Goal: Check status: Check status

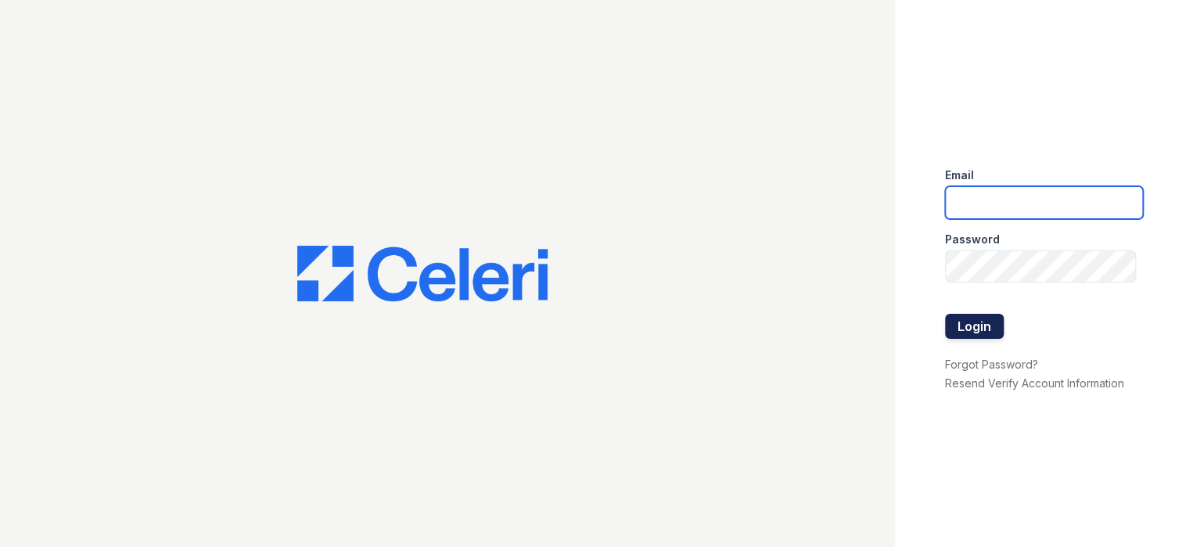
type input "prescottpark1@cafmanagement.com"
click at [971, 329] on button "Login" at bounding box center [974, 326] width 59 height 25
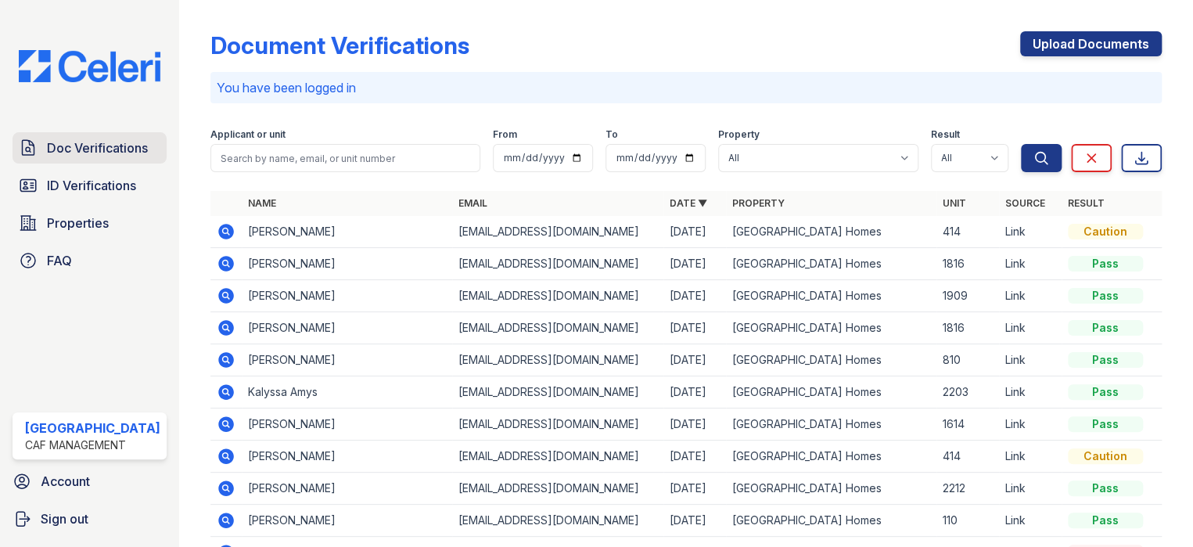
click at [73, 138] on span "Doc Verifications" at bounding box center [97, 147] width 101 height 19
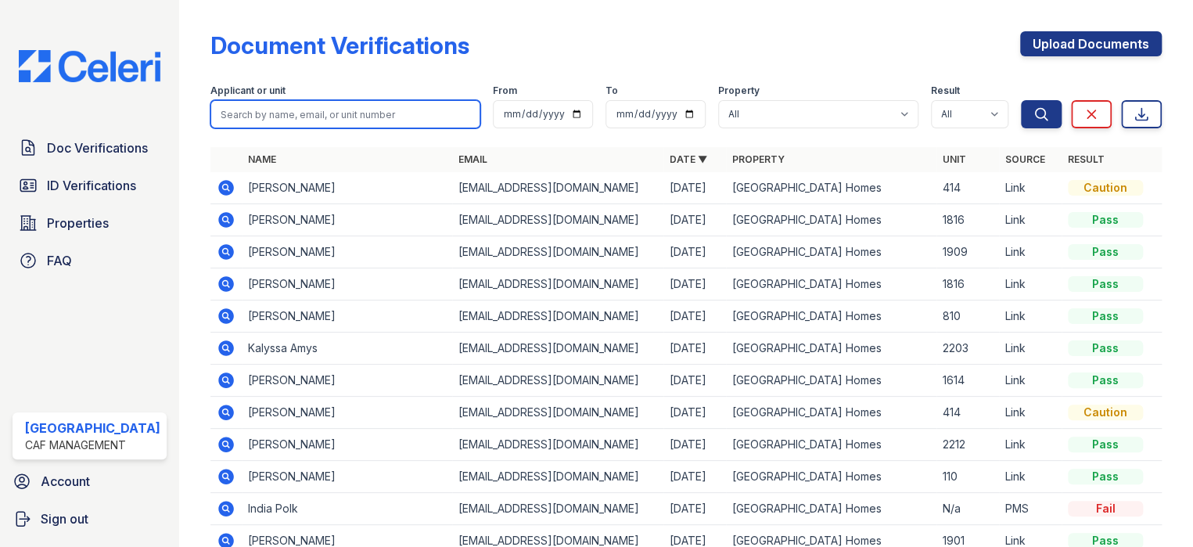
paste input "Mendez"
type input "Mendez"
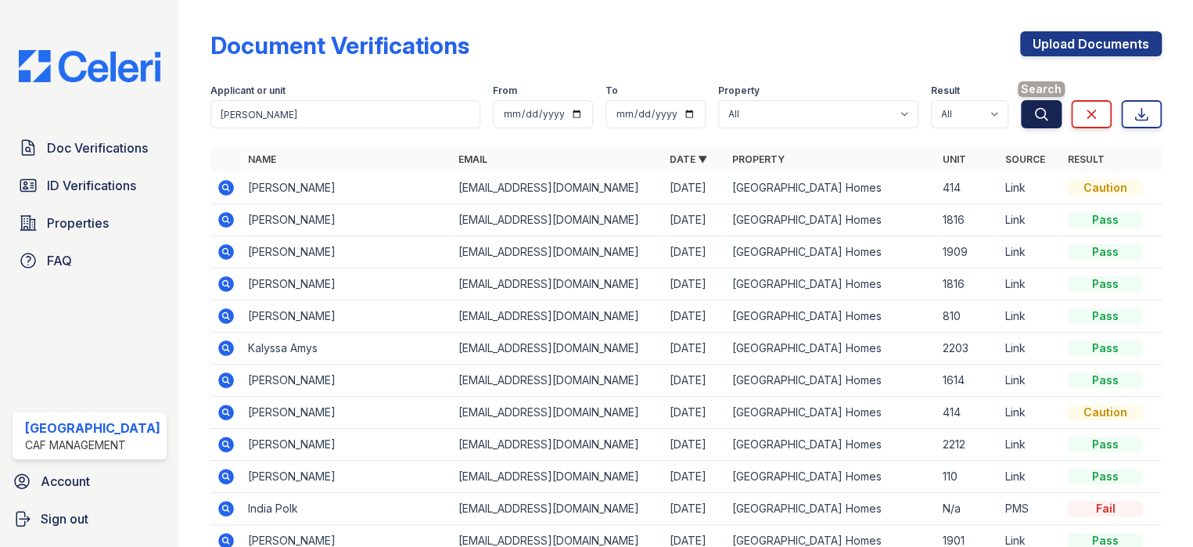
click at [1036, 117] on icon "submit" at bounding box center [1042, 114] width 12 height 12
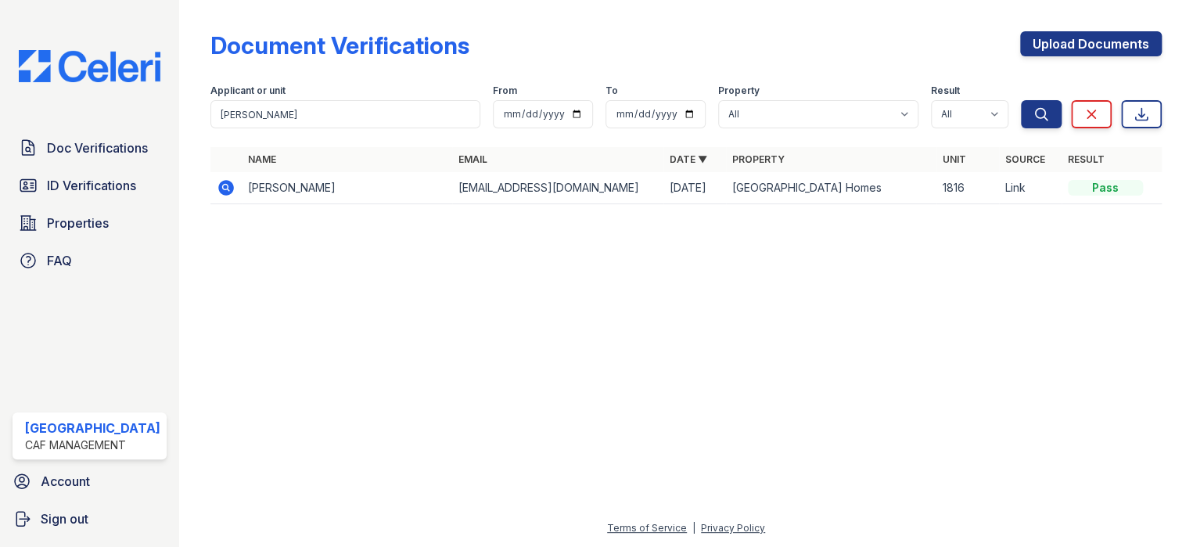
click at [219, 183] on icon at bounding box center [226, 188] width 16 height 16
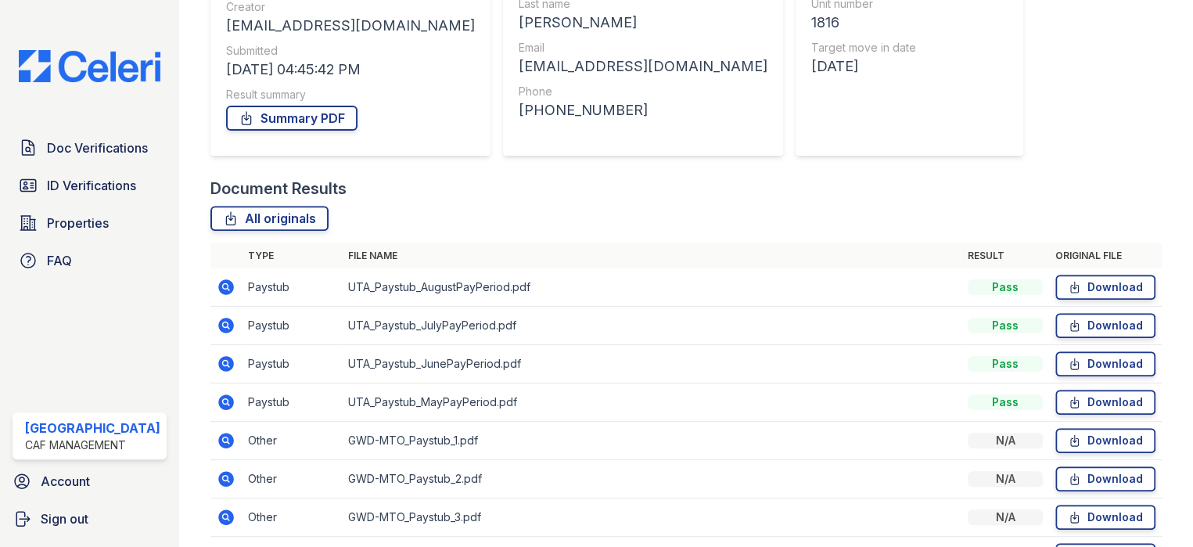
scroll to position [235, 0]
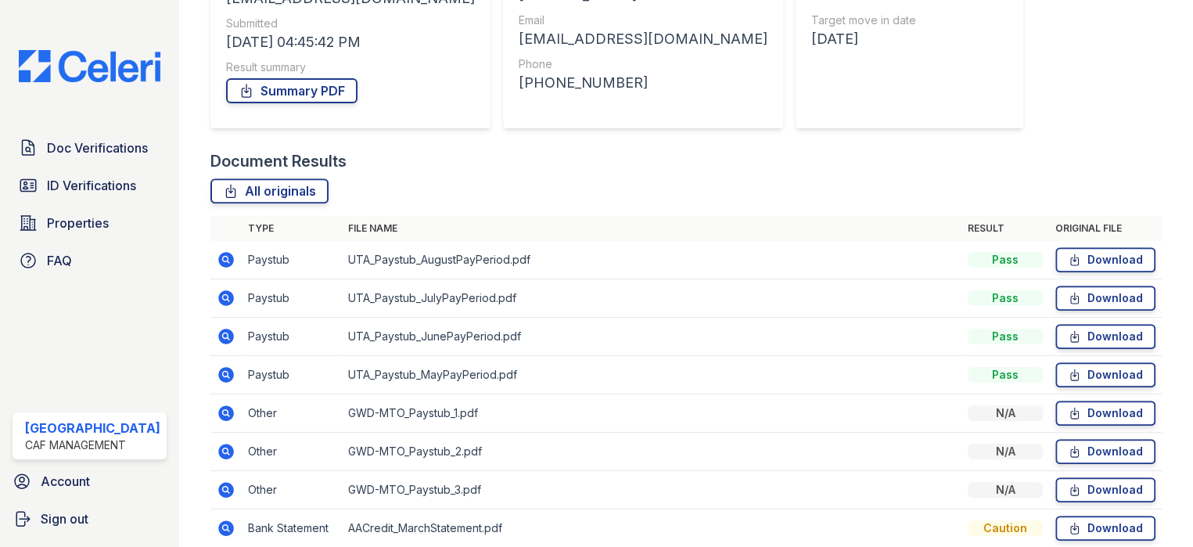
click at [225, 257] on icon at bounding box center [226, 260] width 16 height 16
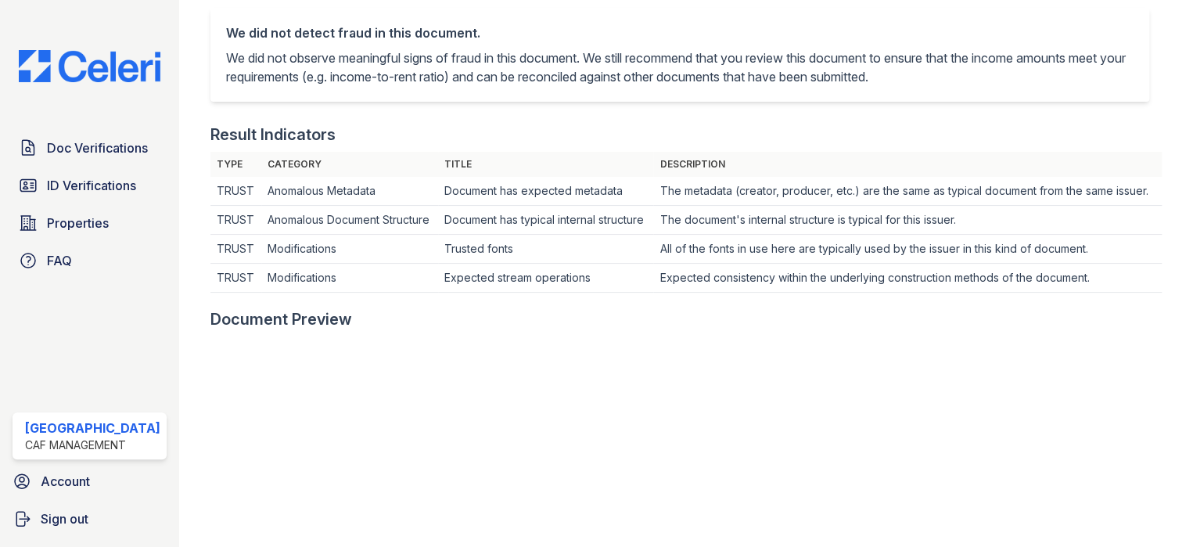
scroll to position [202, 0]
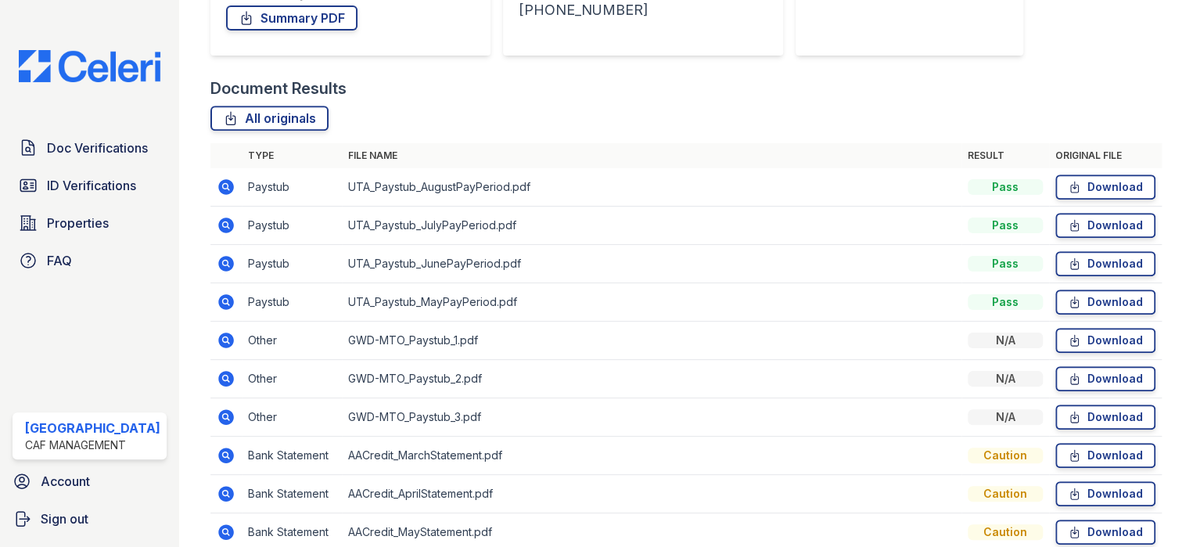
scroll to position [391, 0]
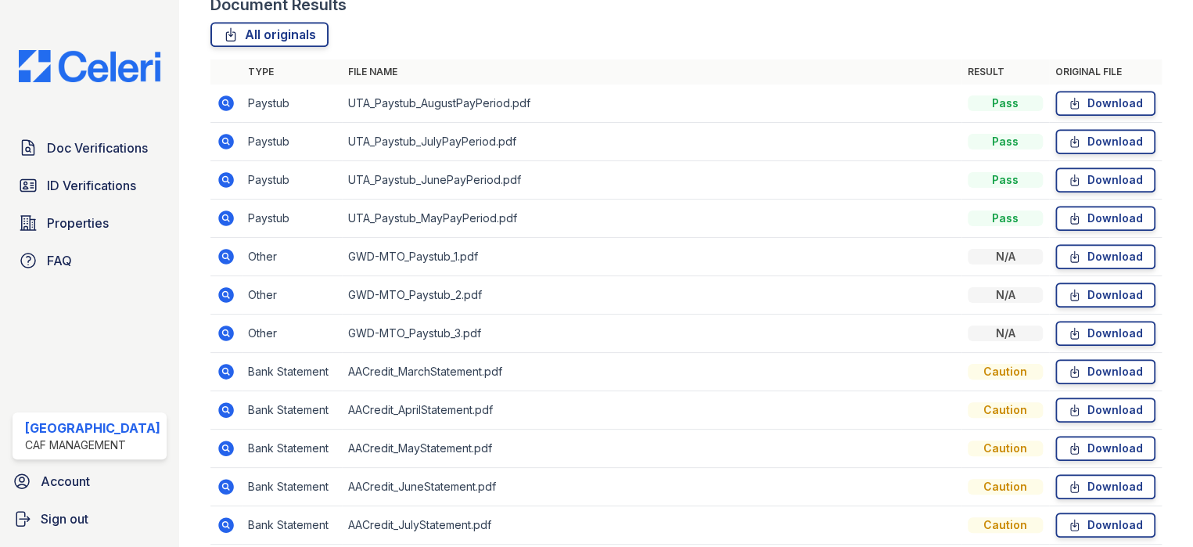
click at [222, 290] on icon at bounding box center [226, 295] width 16 height 16
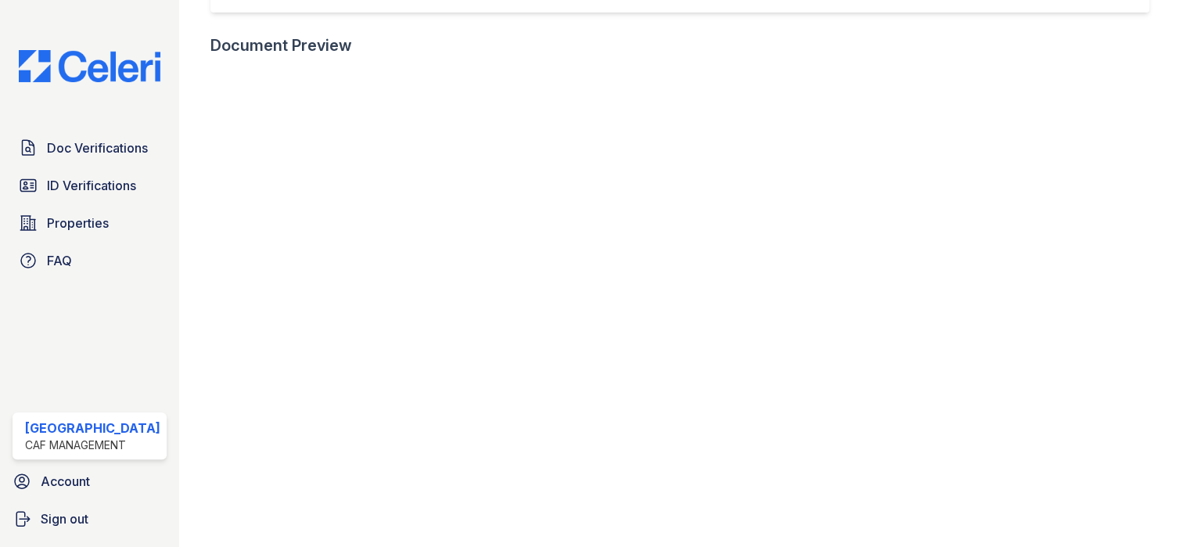
scroll to position [391, 0]
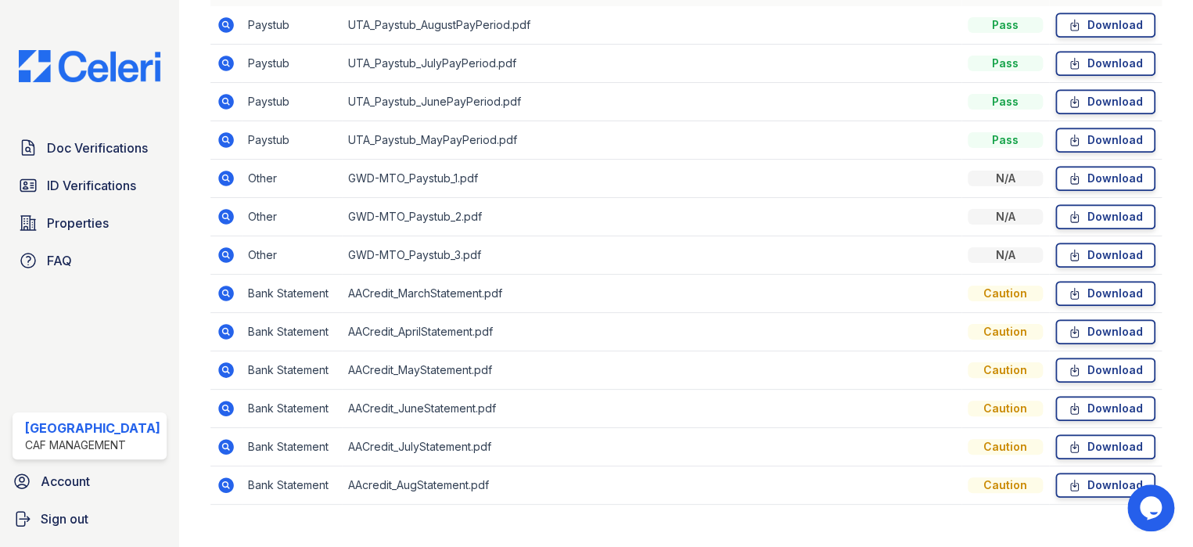
click at [218, 293] on icon at bounding box center [226, 294] width 16 height 16
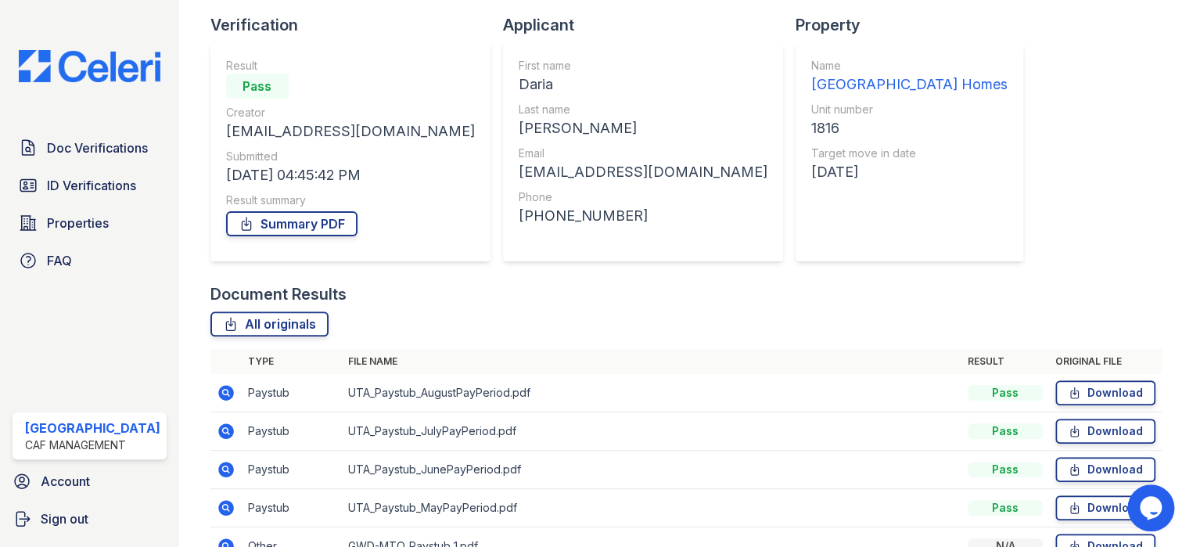
scroll to position [336, 0]
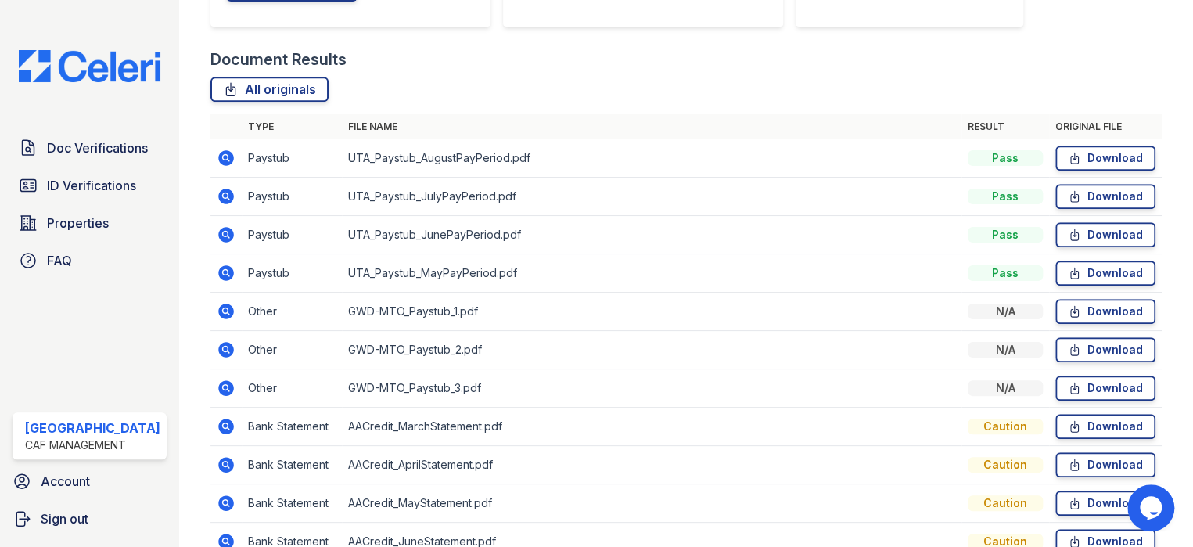
click at [217, 269] on icon at bounding box center [226, 273] width 19 height 19
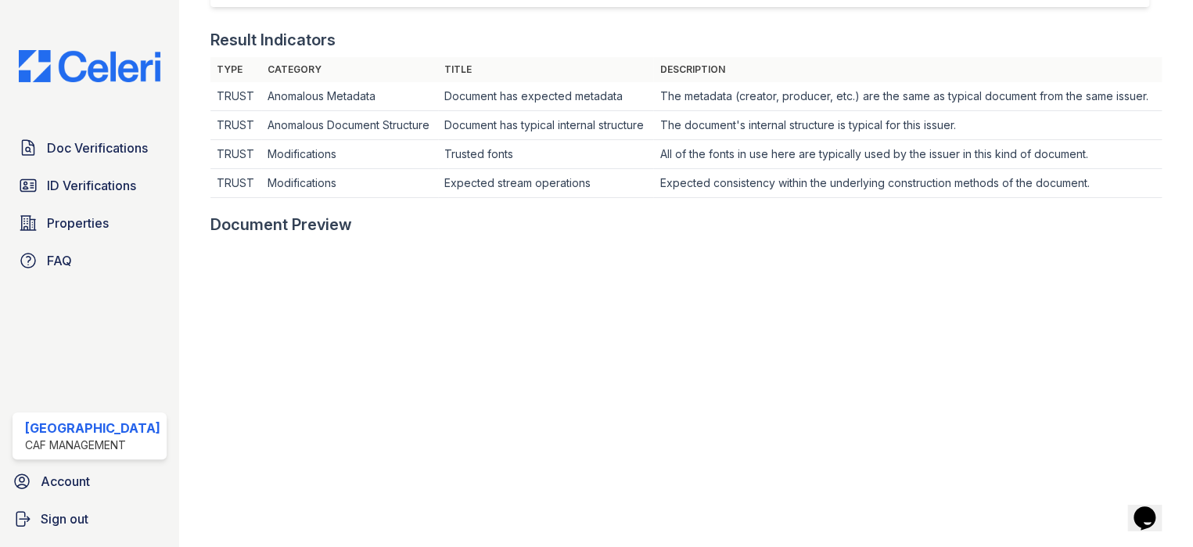
scroll to position [548, 0]
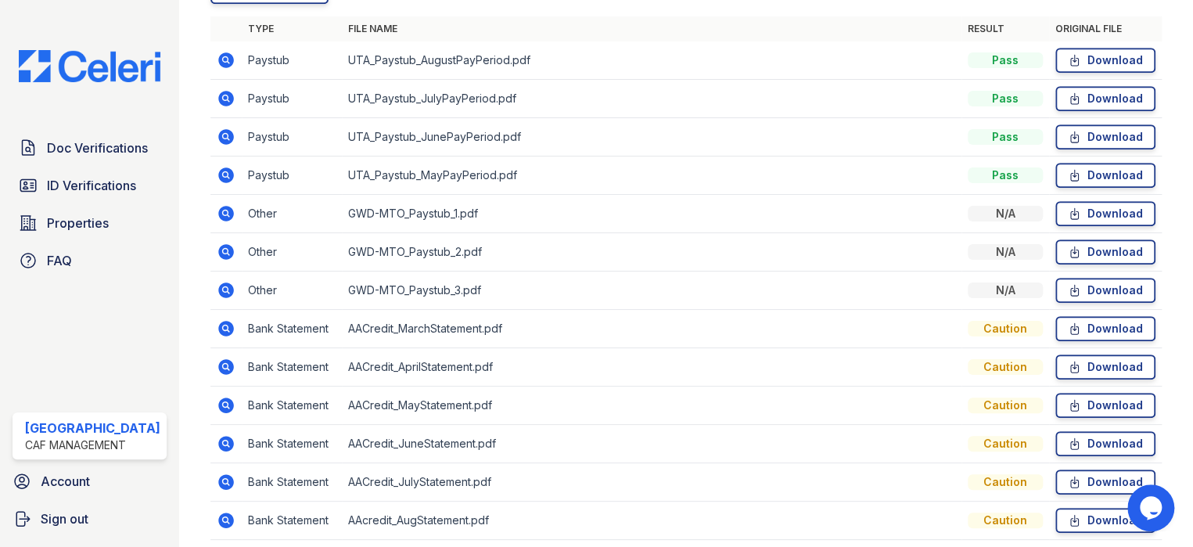
scroll to position [469, 0]
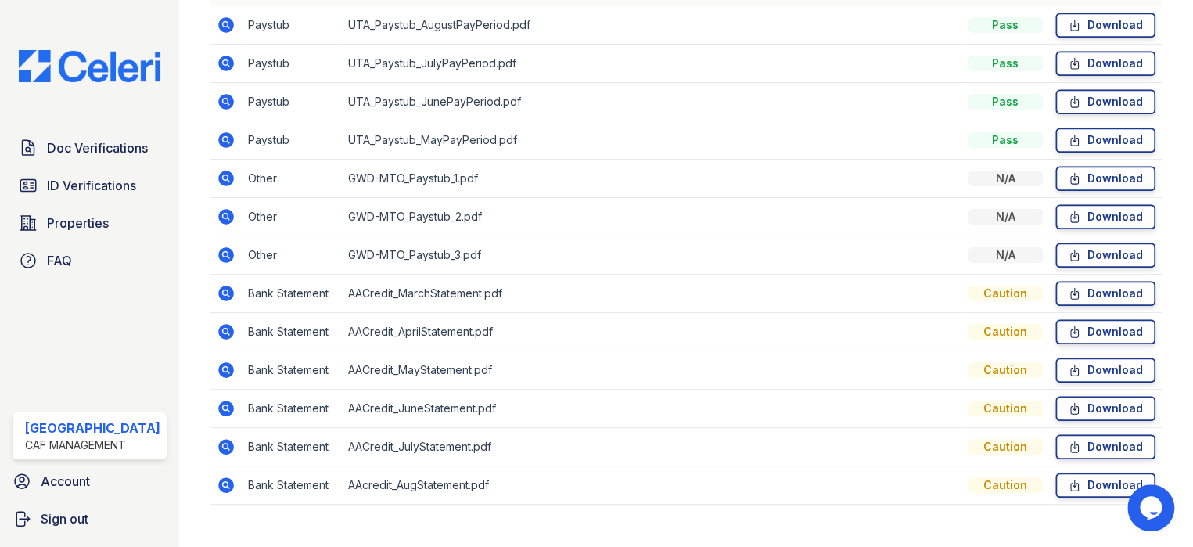
click at [217, 290] on icon at bounding box center [226, 293] width 19 height 19
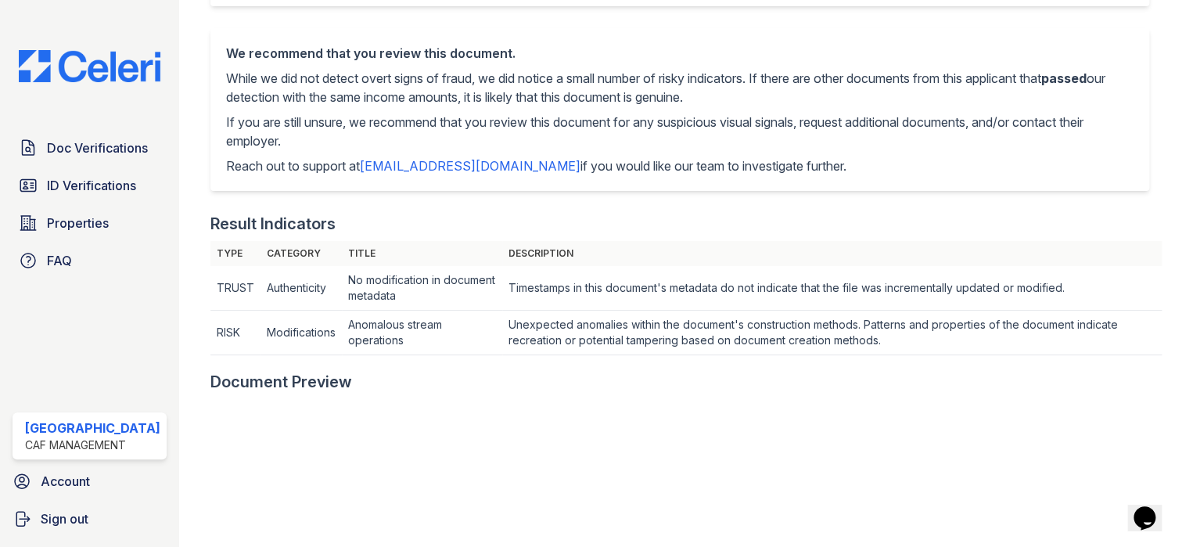
scroll to position [469, 0]
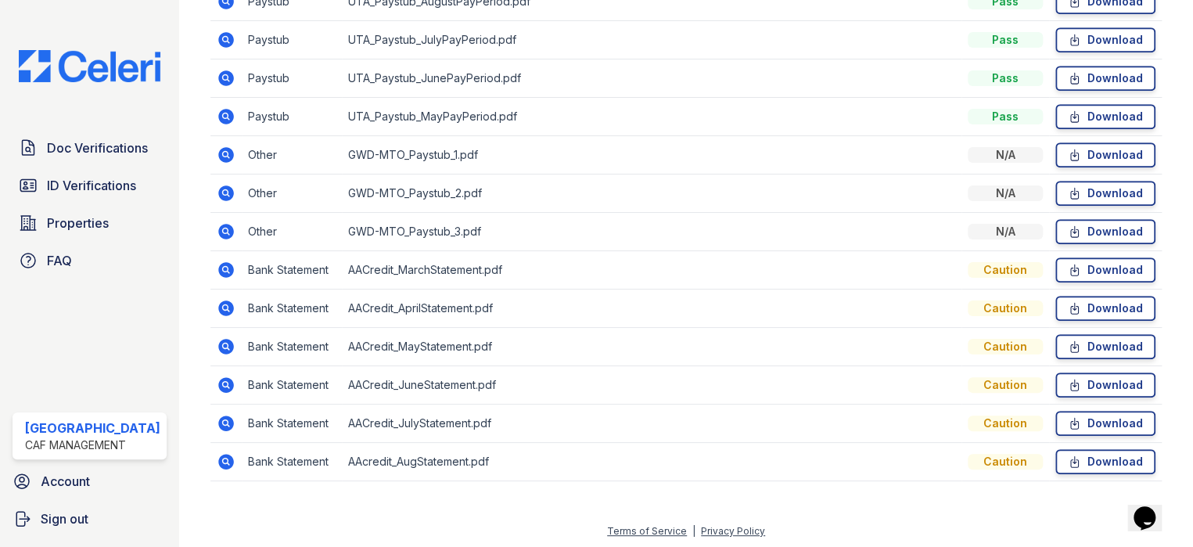
scroll to position [493, 0]
click at [218, 264] on icon at bounding box center [226, 270] width 16 height 16
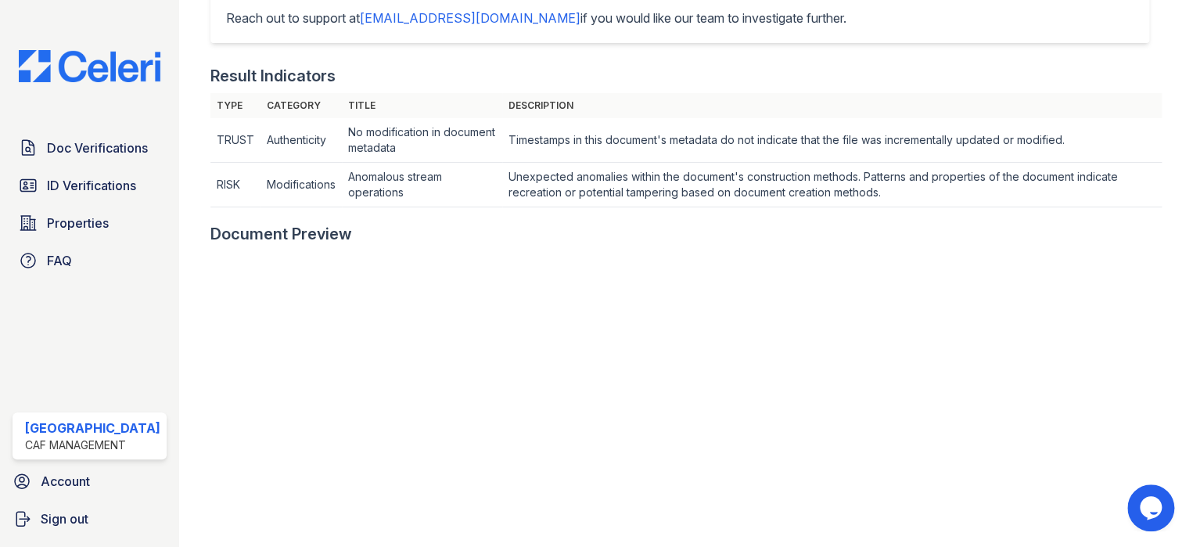
scroll to position [626, 0]
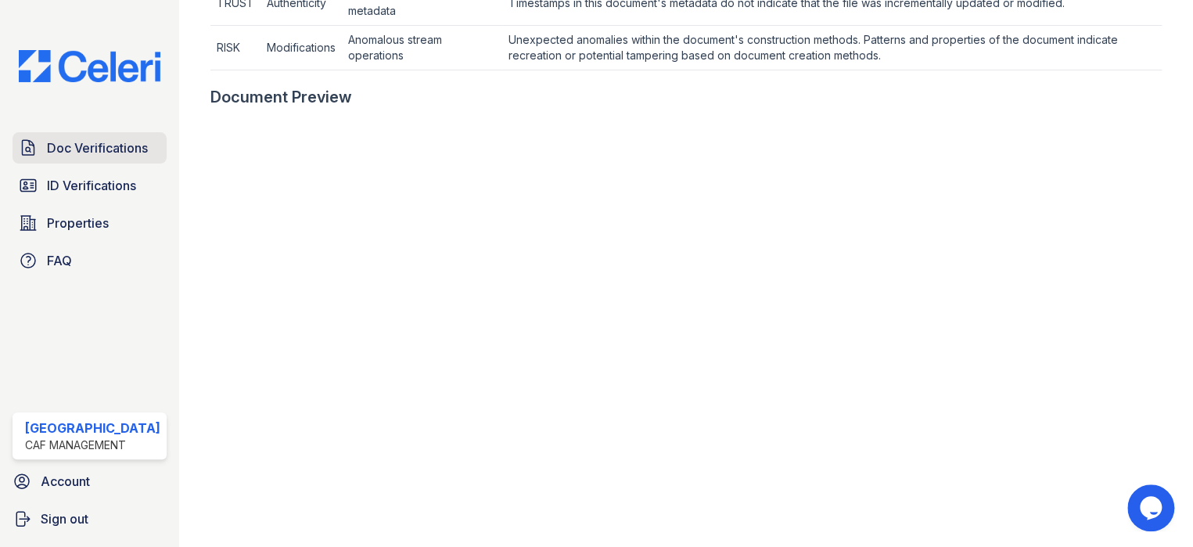
click at [77, 143] on span "Doc Verifications" at bounding box center [97, 147] width 101 height 19
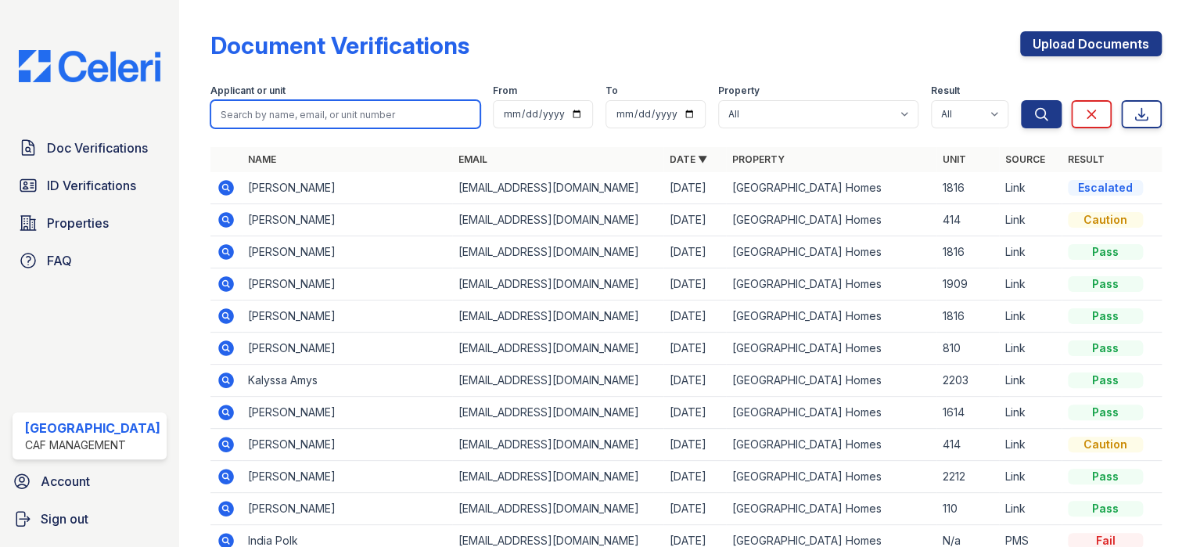
paste input "Kimberly"
type input "Kimberly"
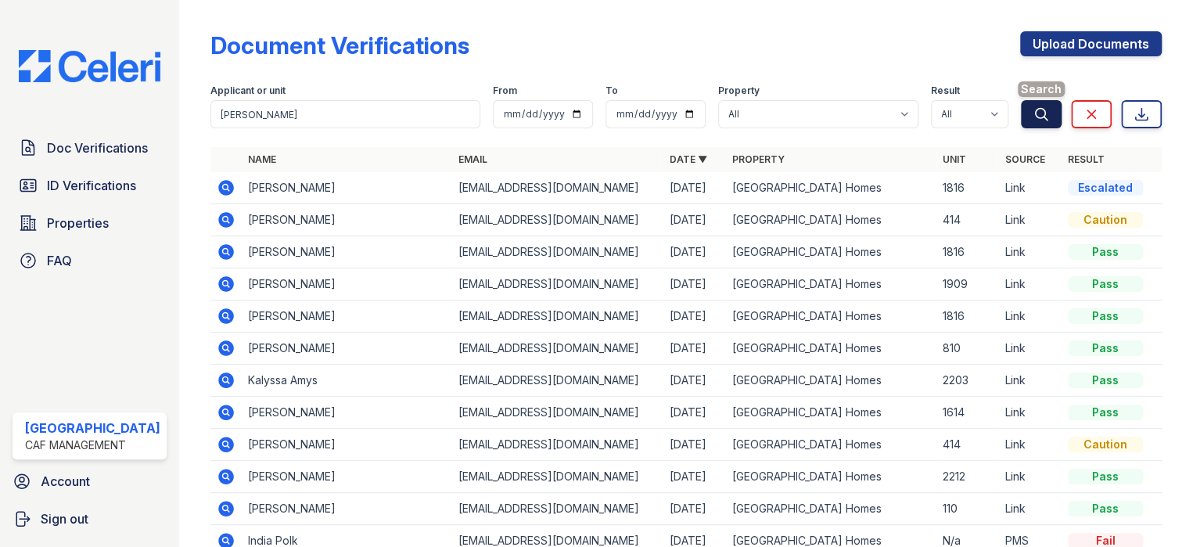
click at [1040, 115] on button "Search" at bounding box center [1041, 114] width 41 height 28
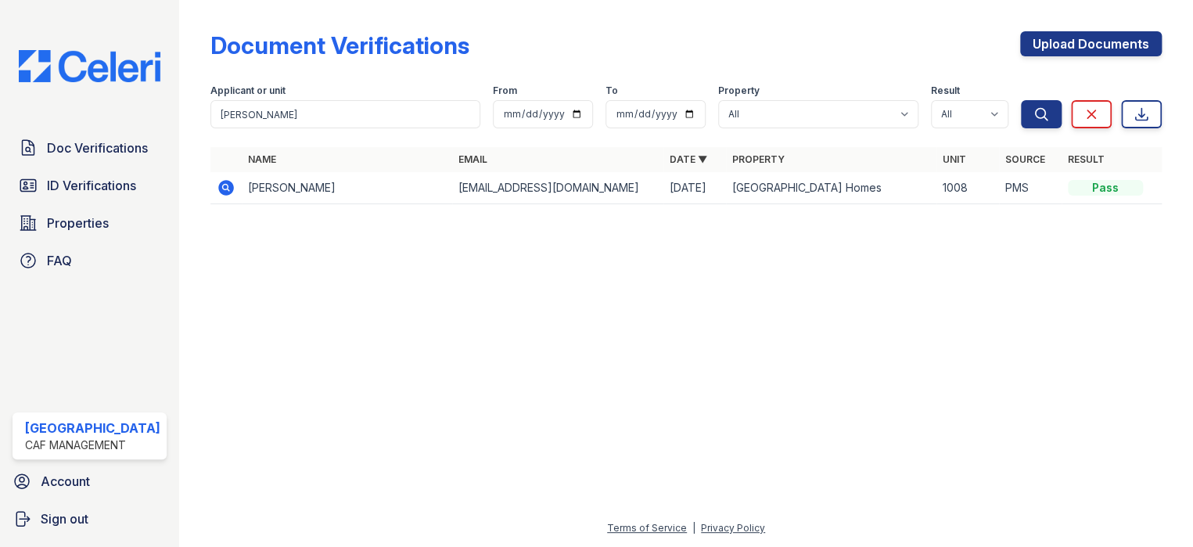
click at [224, 184] on icon at bounding box center [226, 188] width 16 height 16
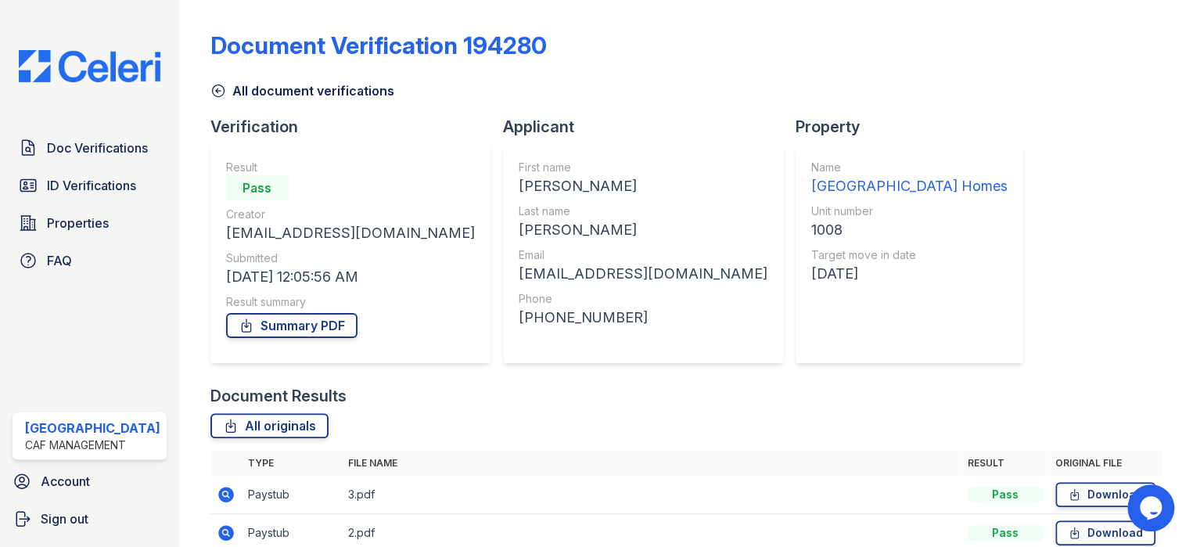
scroll to position [78, 0]
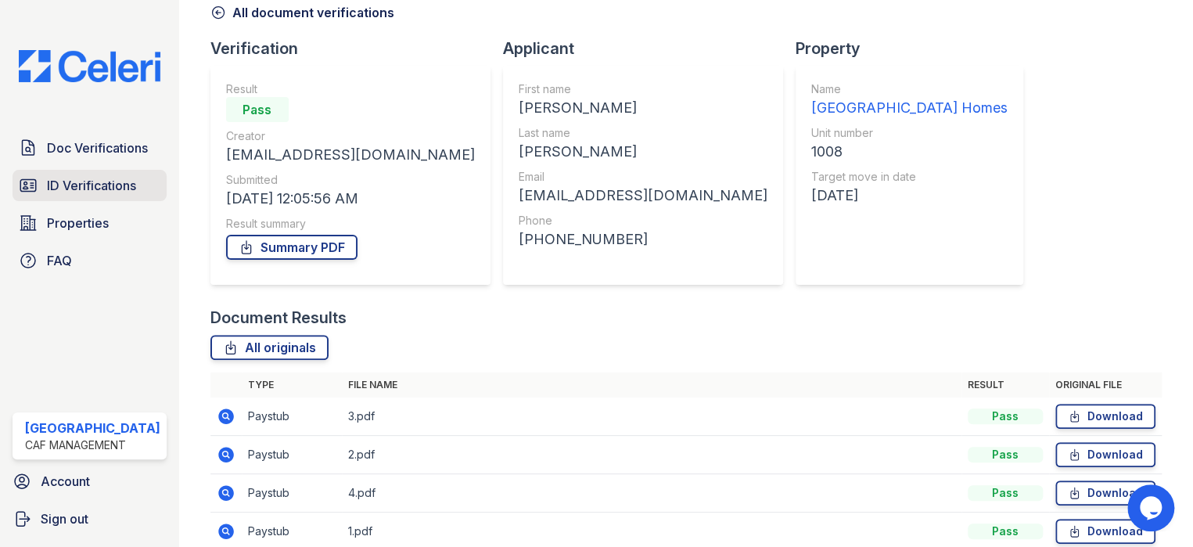
click at [106, 192] on span "ID Verifications" at bounding box center [91, 185] width 89 height 19
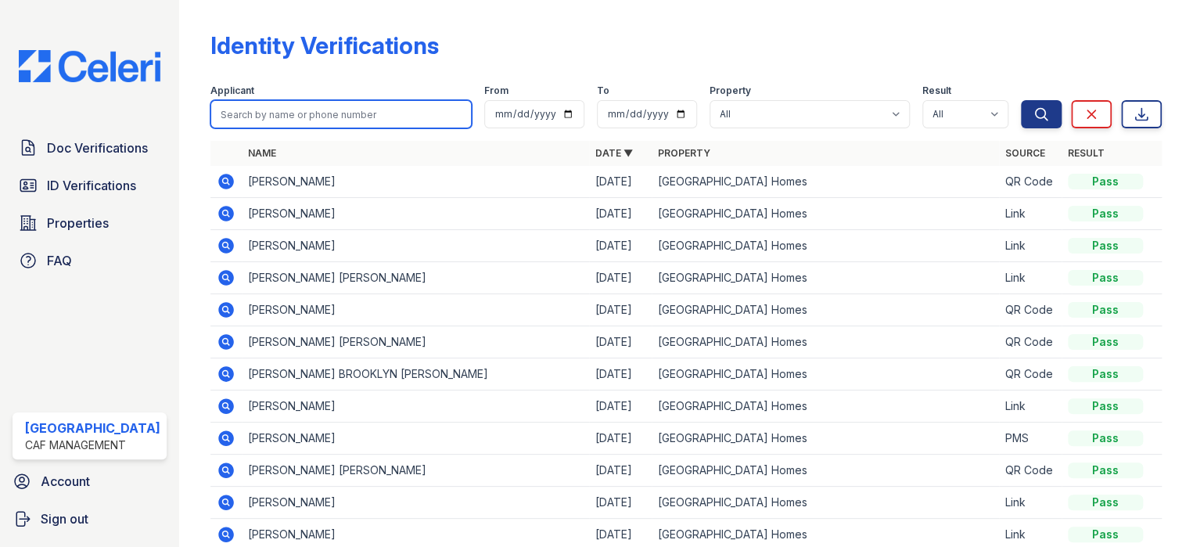
paste input "[PERSON_NAME]"
type input "[PERSON_NAME]"
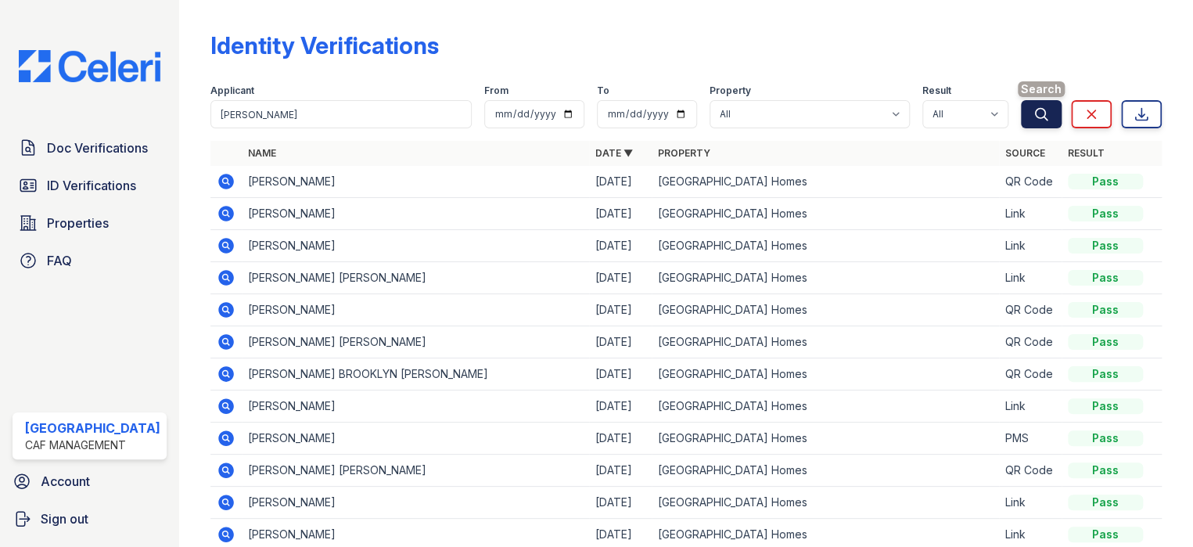
click at [1034, 117] on icon "submit" at bounding box center [1041, 114] width 16 height 16
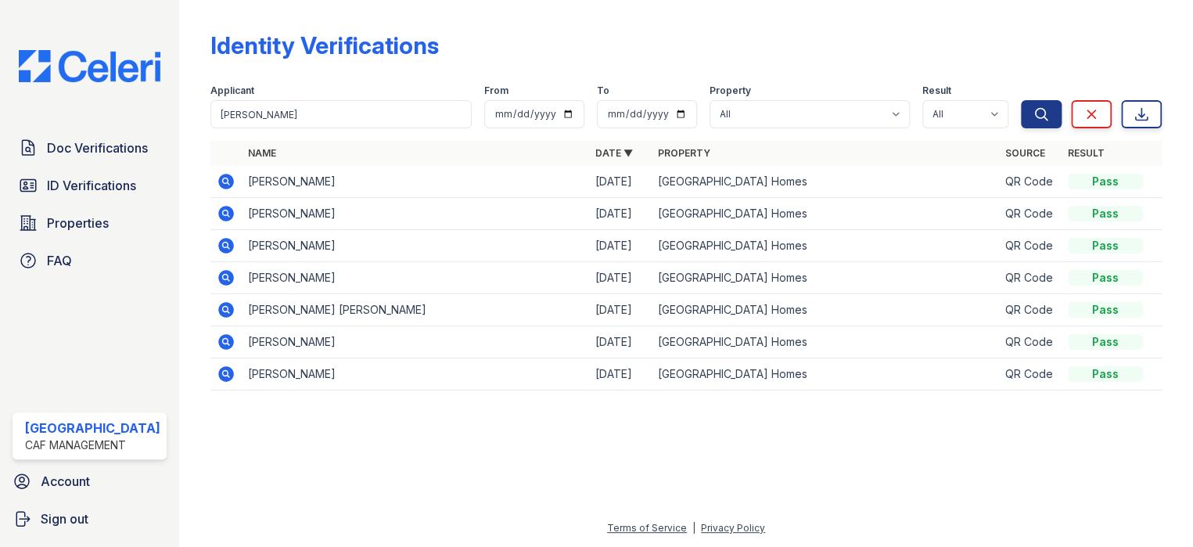
click at [223, 243] on icon at bounding box center [226, 246] width 16 height 16
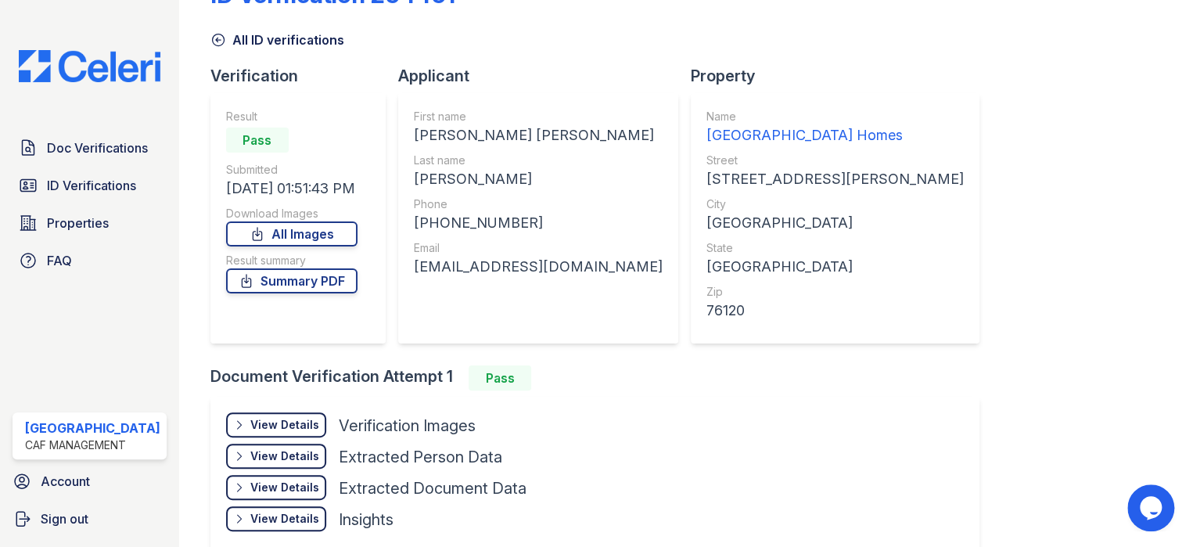
scroll to position [78, 0]
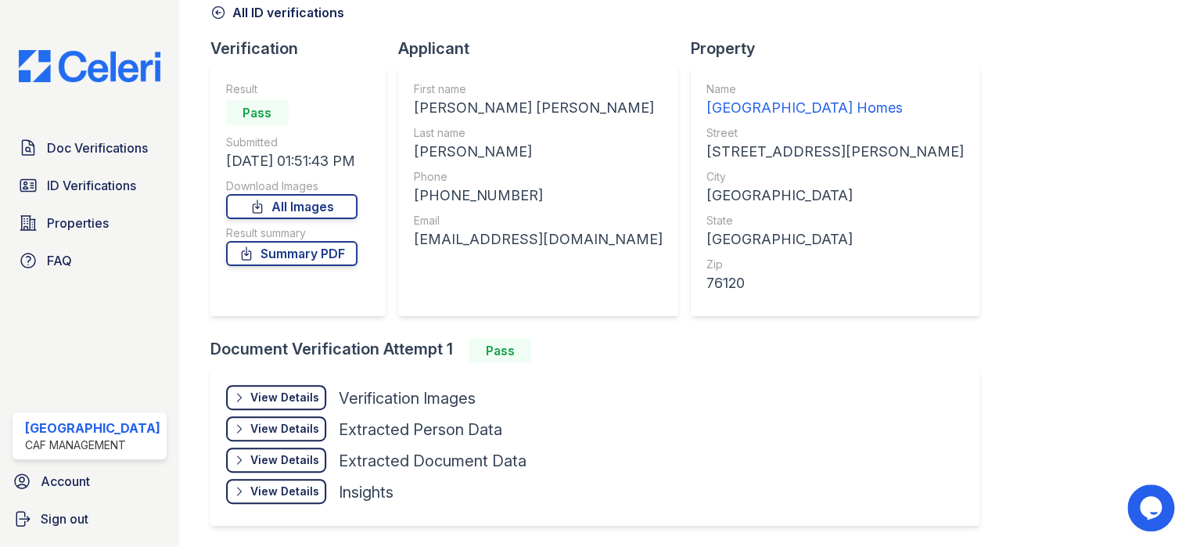
click at [280, 400] on div "View Details" at bounding box center [284, 398] width 69 height 16
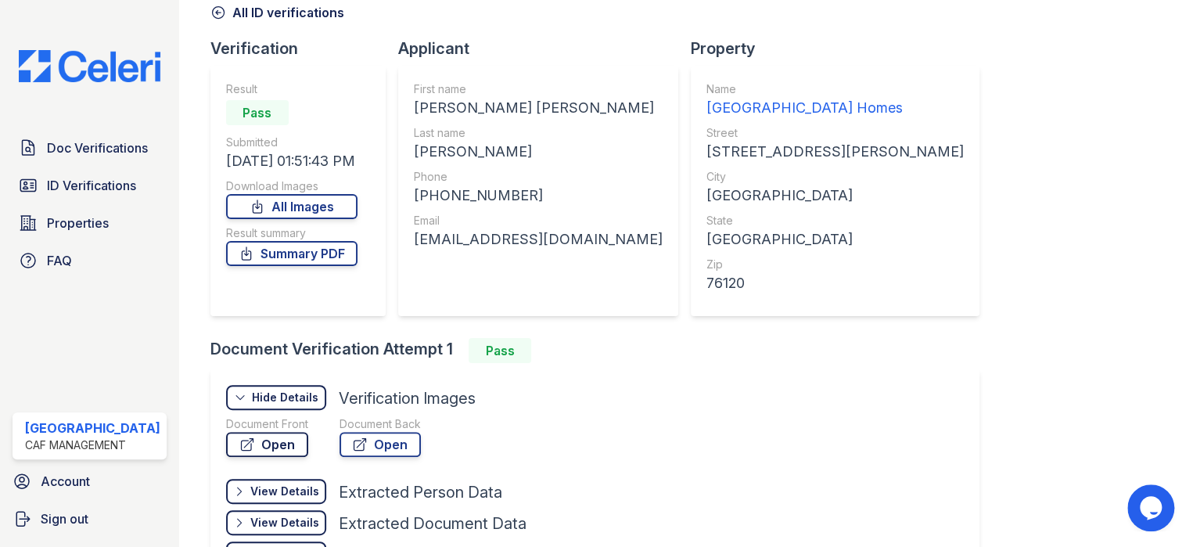
click at [243, 445] on icon at bounding box center [247, 444] width 16 height 16
